Goal: Transaction & Acquisition: Purchase product/service

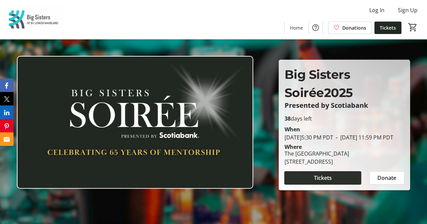
click at [321, 179] on span "Tickets" at bounding box center [323, 178] width 18 height 8
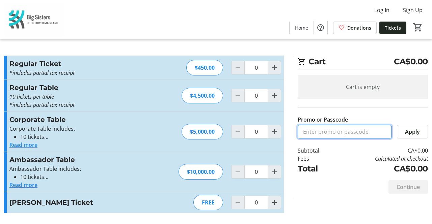
click at [318, 129] on input "Promo or Passcode" at bounding box center [344, 131] width 94 height 13
paste input "Soiree_Grosvenor_Tickets"
type input "Soiree_Grosvenor_Tickets"
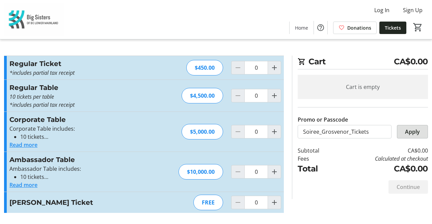
click at [419, 130] on span "Apply" at bounding box center [412, 132] width 15 height 8
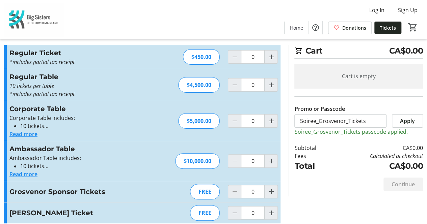
scroll to position [17, 0]
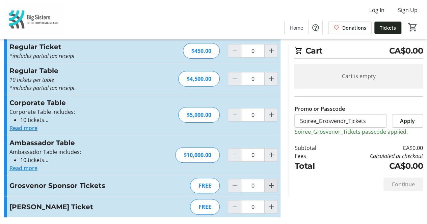
click at [275, 182] on button "Increment by one" at bounding box center [270, 185] width 13 height 13
click at [273, 182] on mat-icon "Increment by one" at bounding box center [271, 186] width 8 height 8
type input "2"
click at [273, 182] on div at bounding box center [270, 185] width 13 height 13
